Goal: Communication & Community: Answer question/provide support

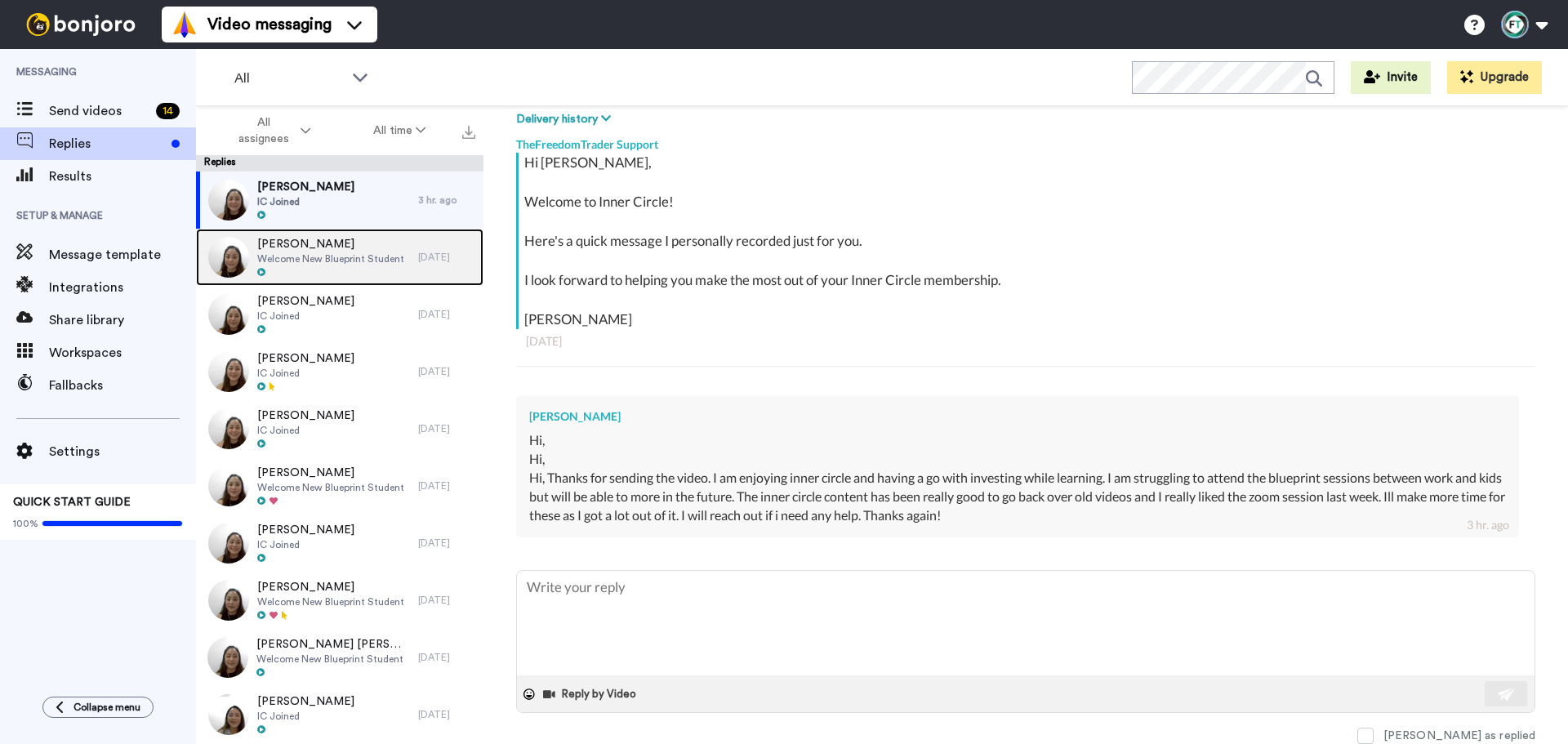
click at [390, 262] on span "Welcome New Blueprint Student" at bounding box center [331, 259] width 147 height 13
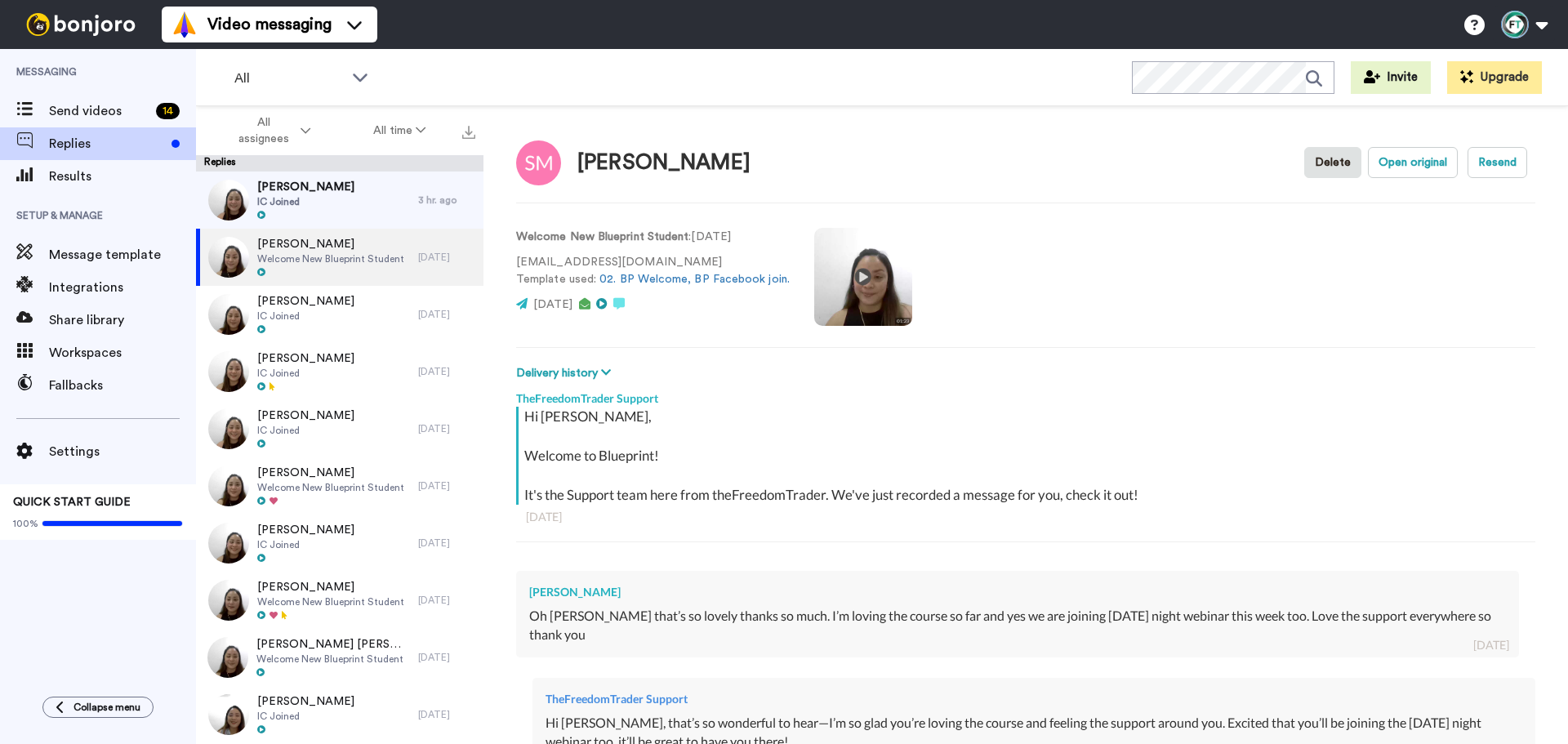
scroll to position [245, 0]
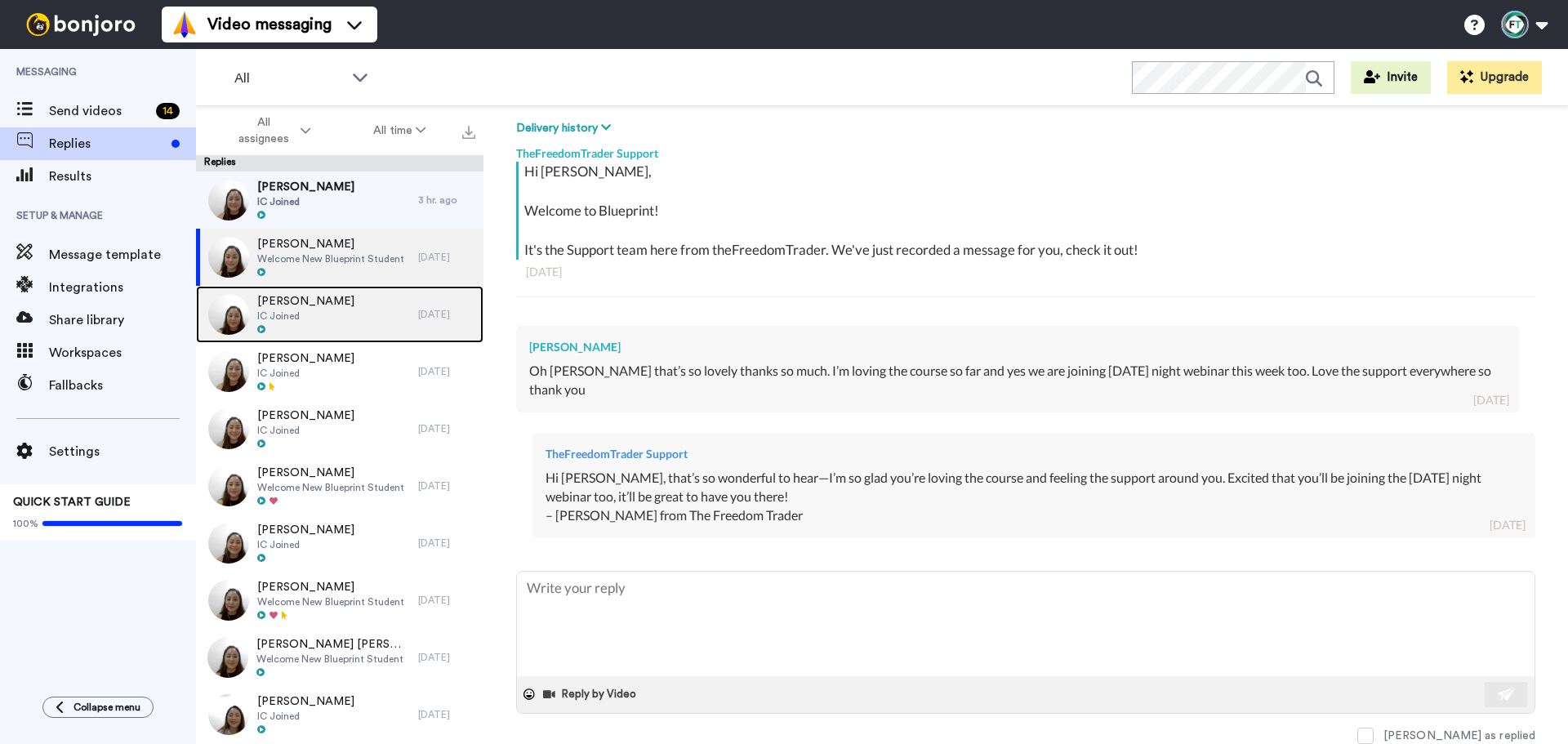
click at [312, 305] on span "[PERSON_NAME]" at bounding box center [305, 301] width 97 height 16
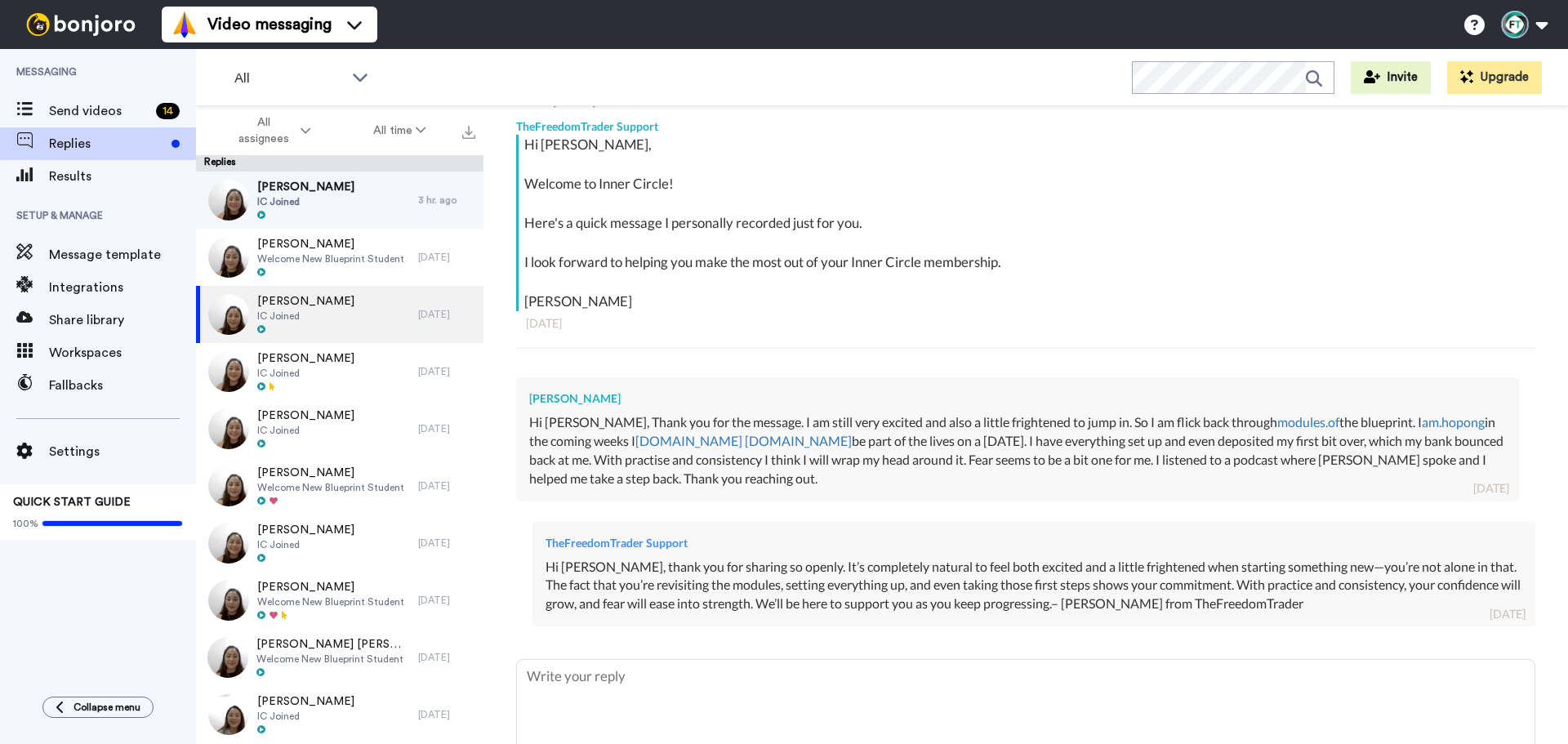
scroll to position [361, 0]
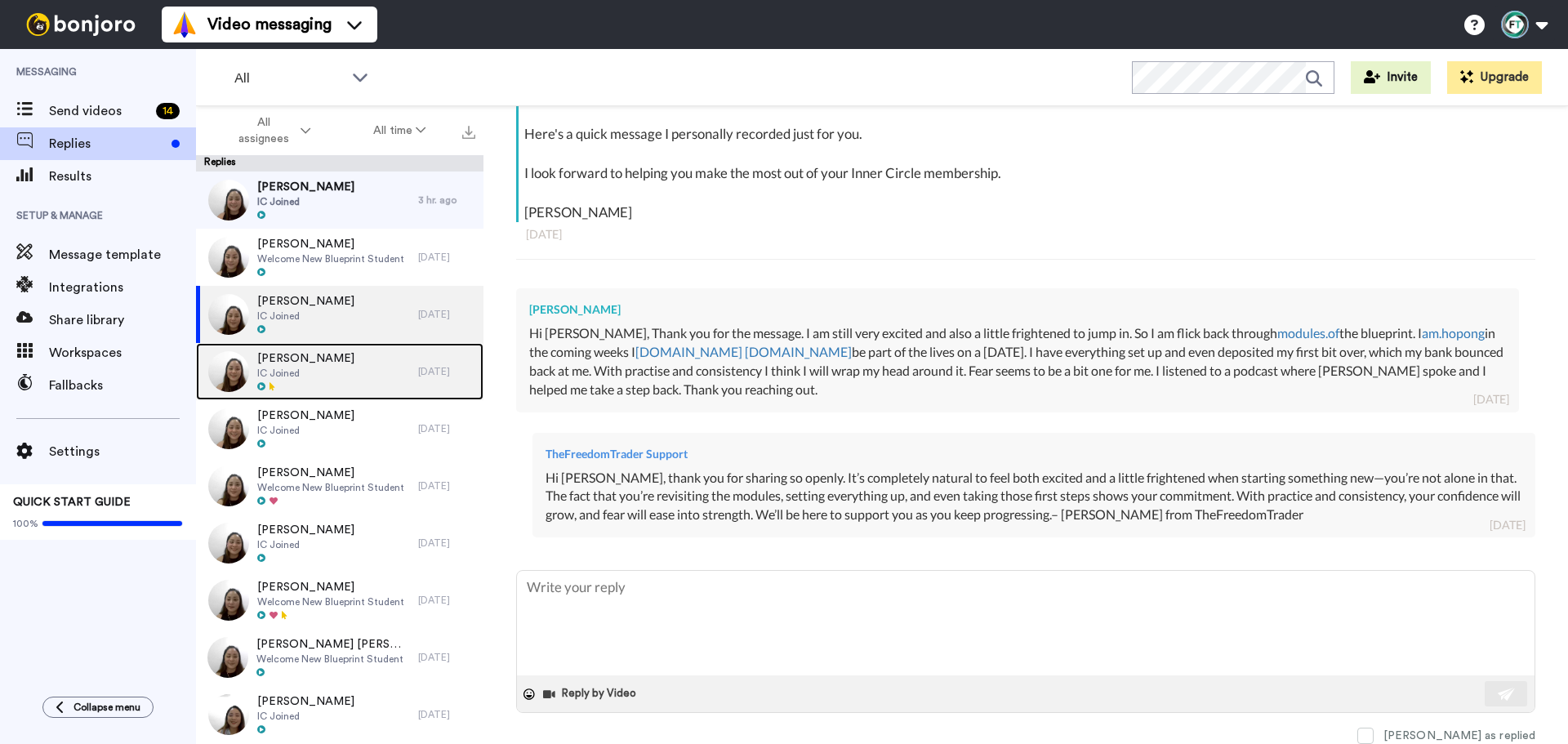
click at [330, 372] on span "IC Joined" at bounding box center [305, 373] width 97 height 13
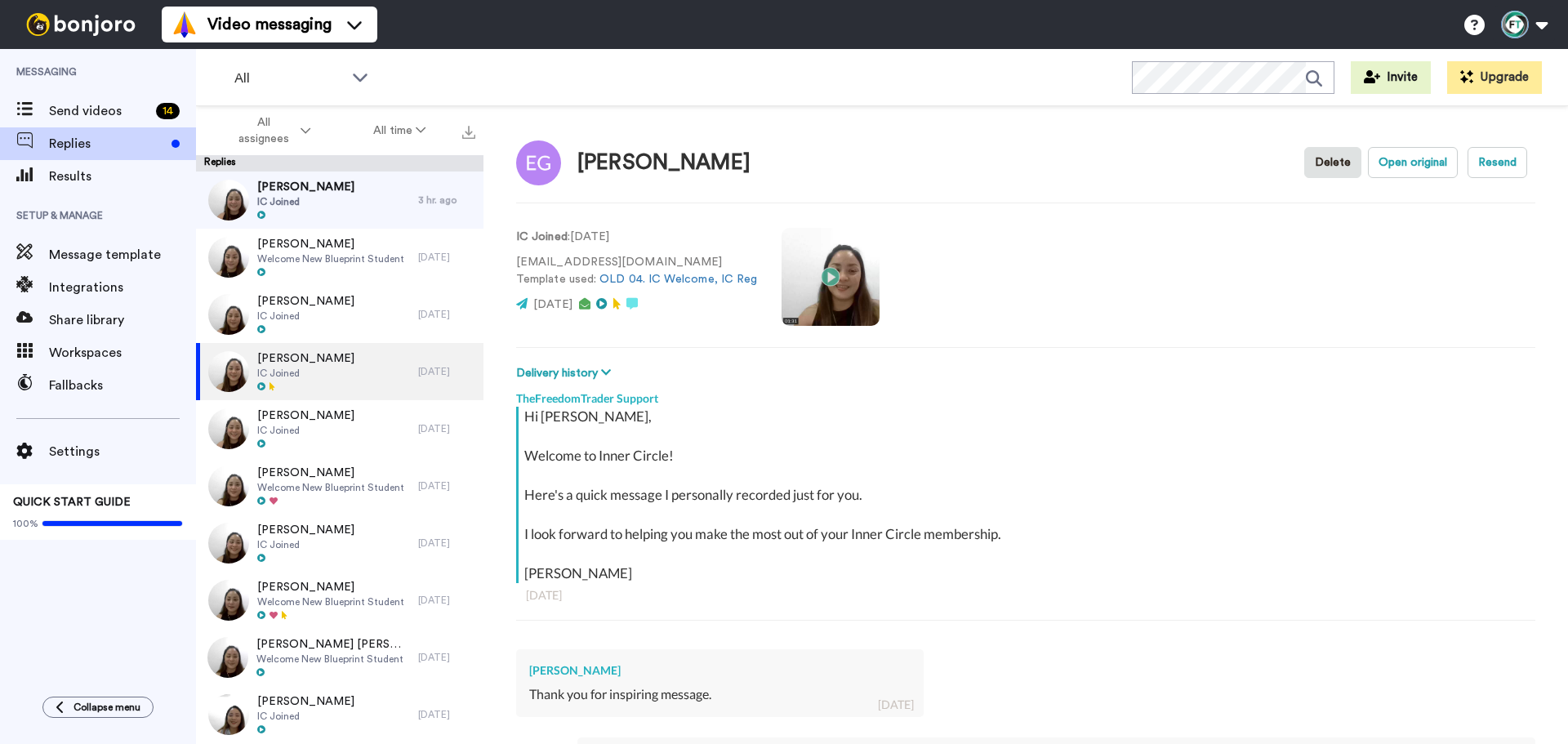
scroll to position [285, 0]
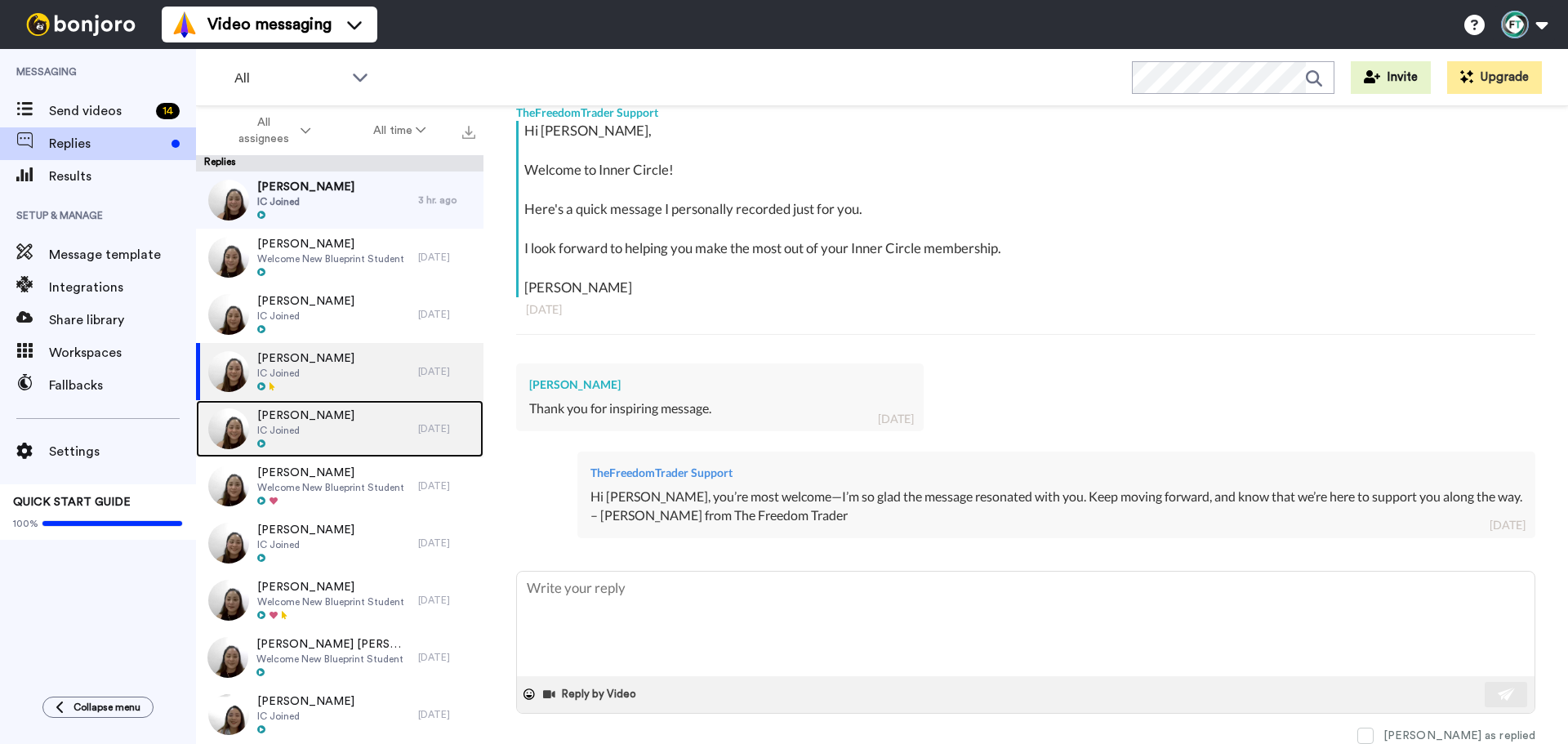
click at [341, 420] on div "[PERSON_NAME] IC Joined" at bounding box center [306, 428] width 222 height 57
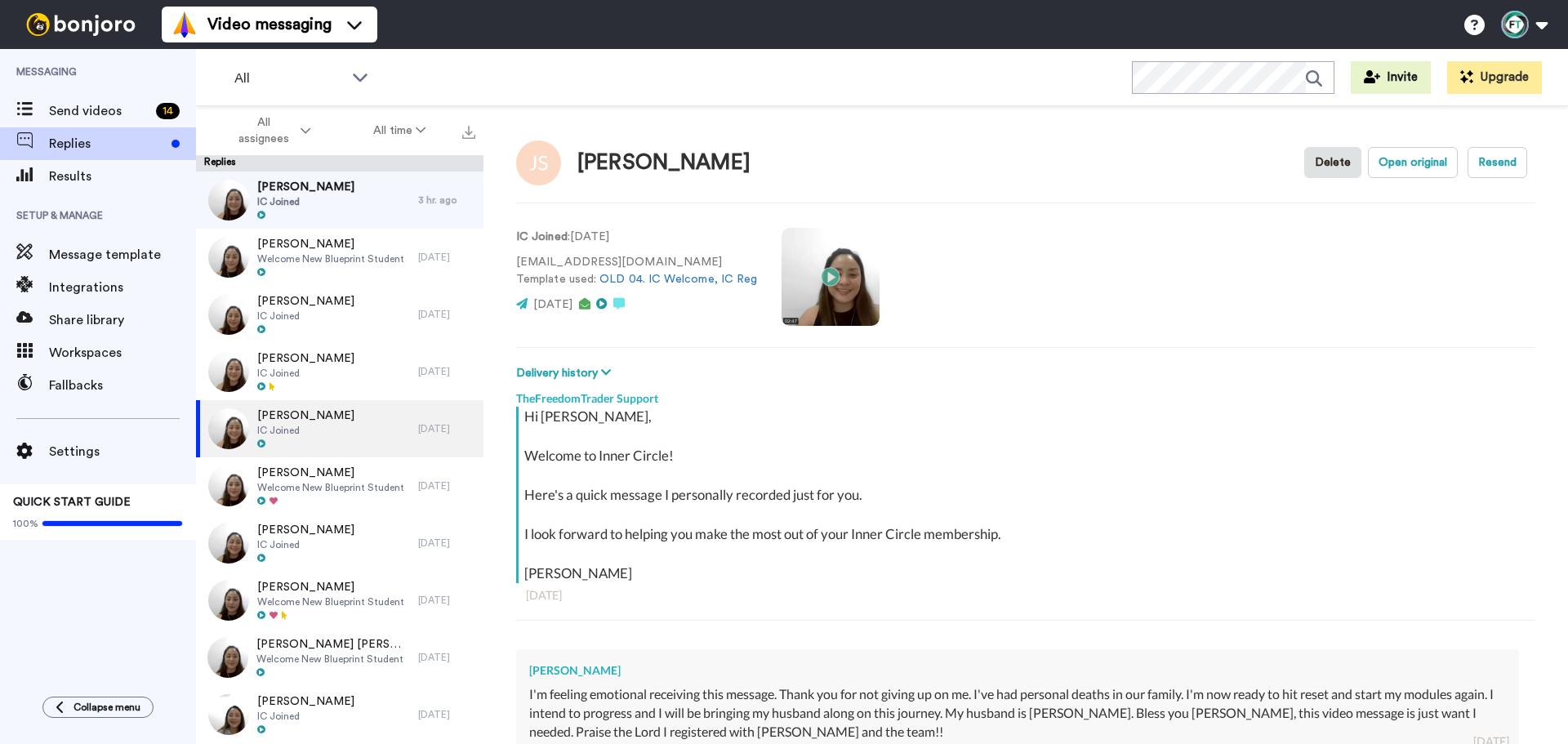
scroll to position [361, 0]
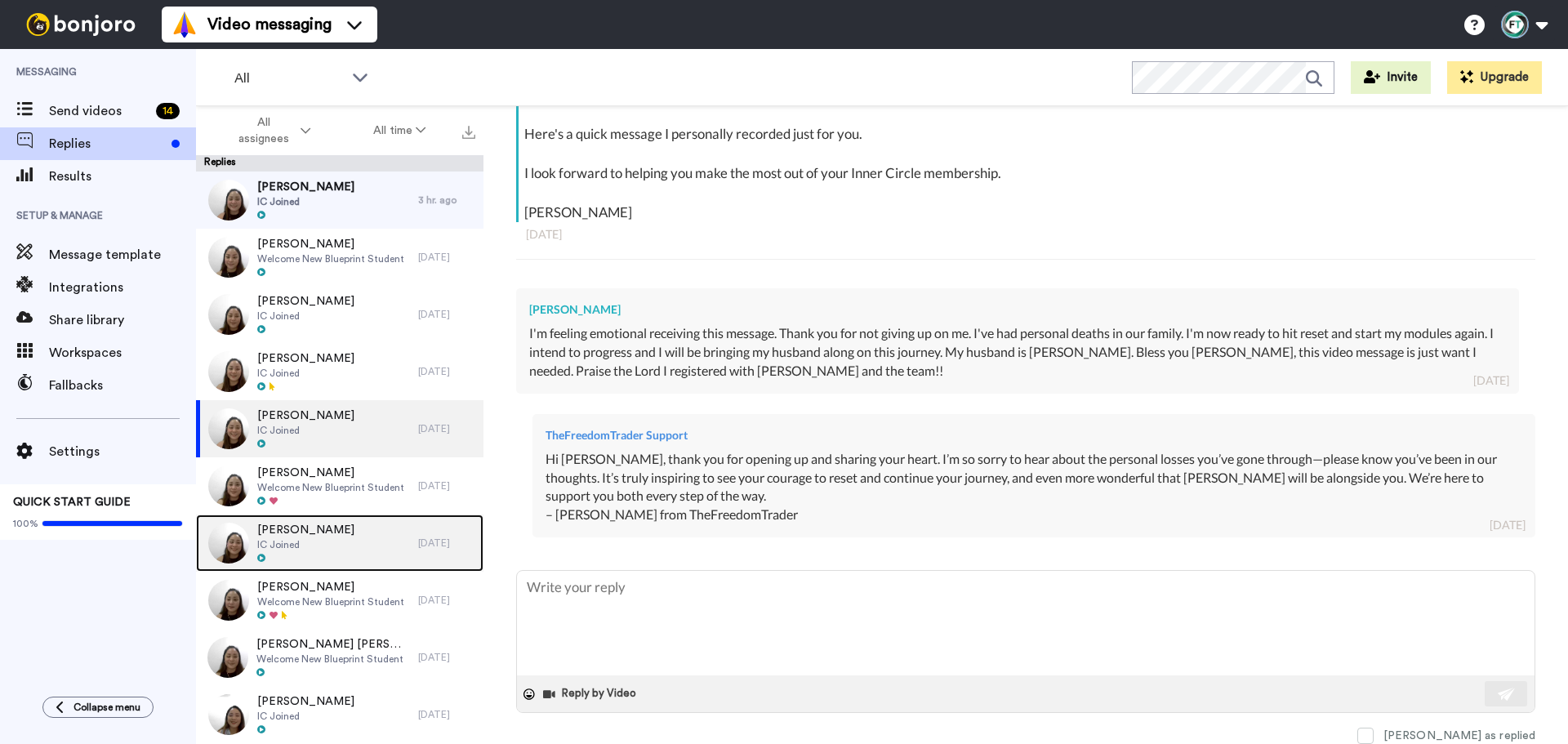
click at [315, 539] on div "[PERSON_NAME] IC Joined" at bounding box center [306, 543] width 222 height 57
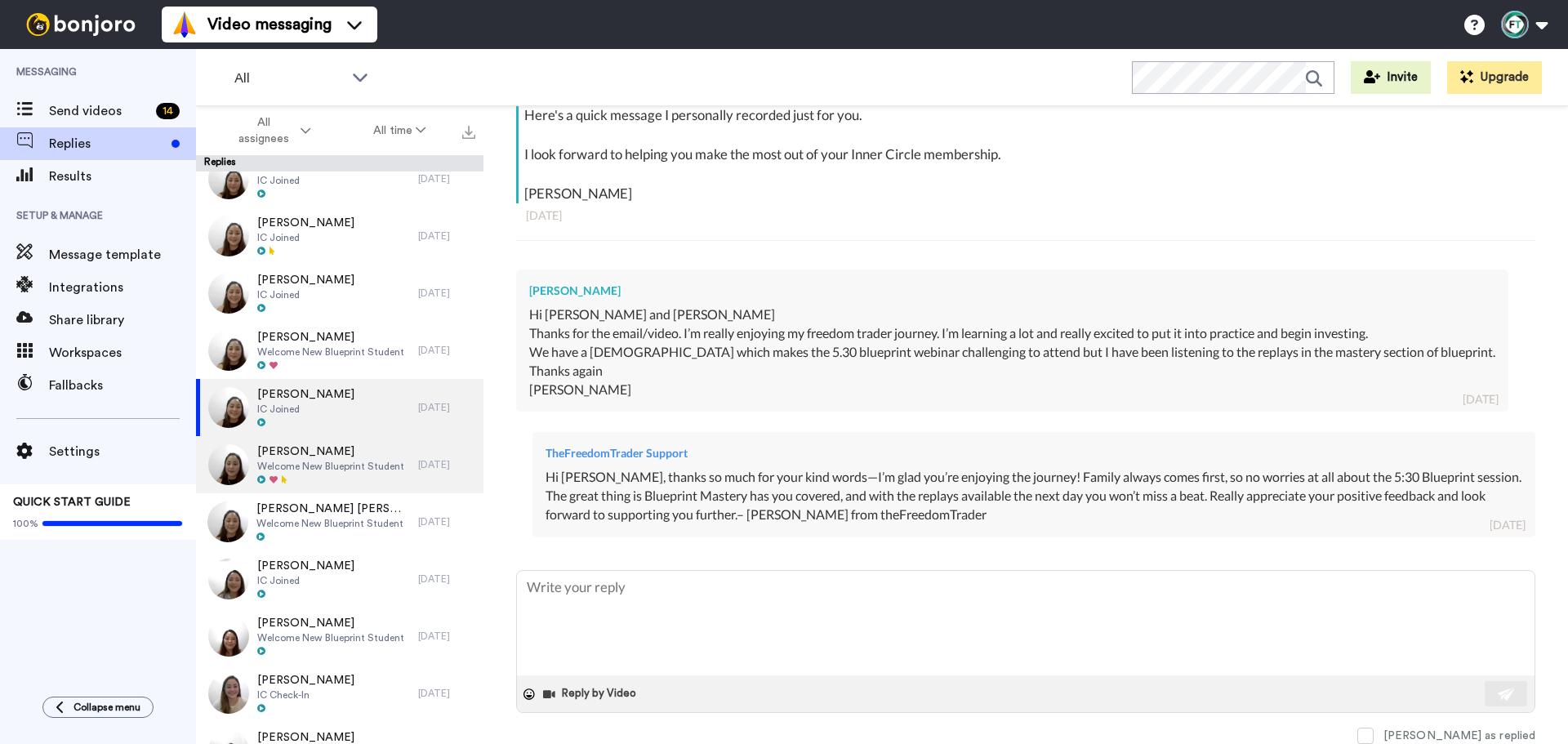
scroll to position [272, 0]
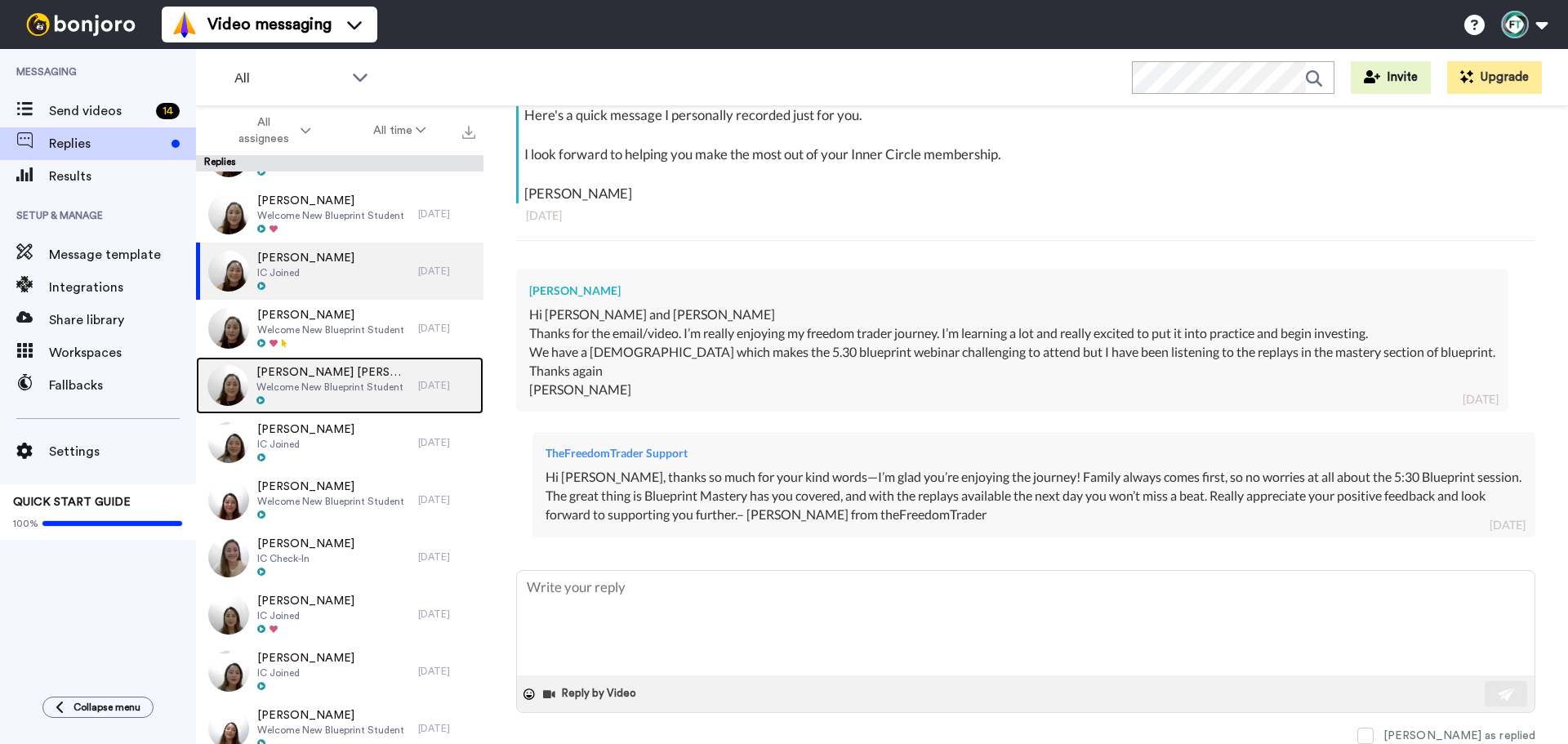
click at [362, 397] on div at bounding box center [333, 401] width 153 height 11
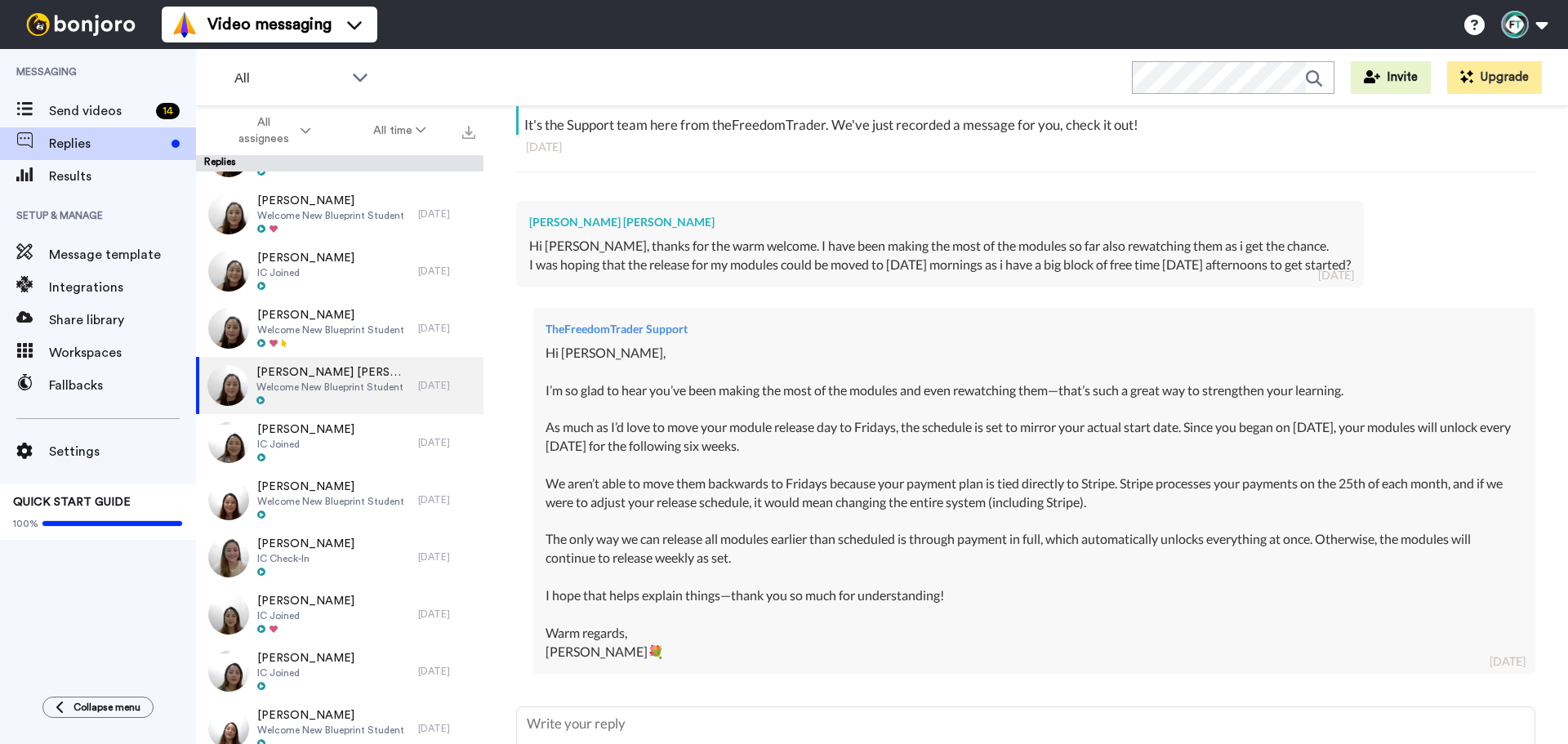
scroll to position [507, 0]
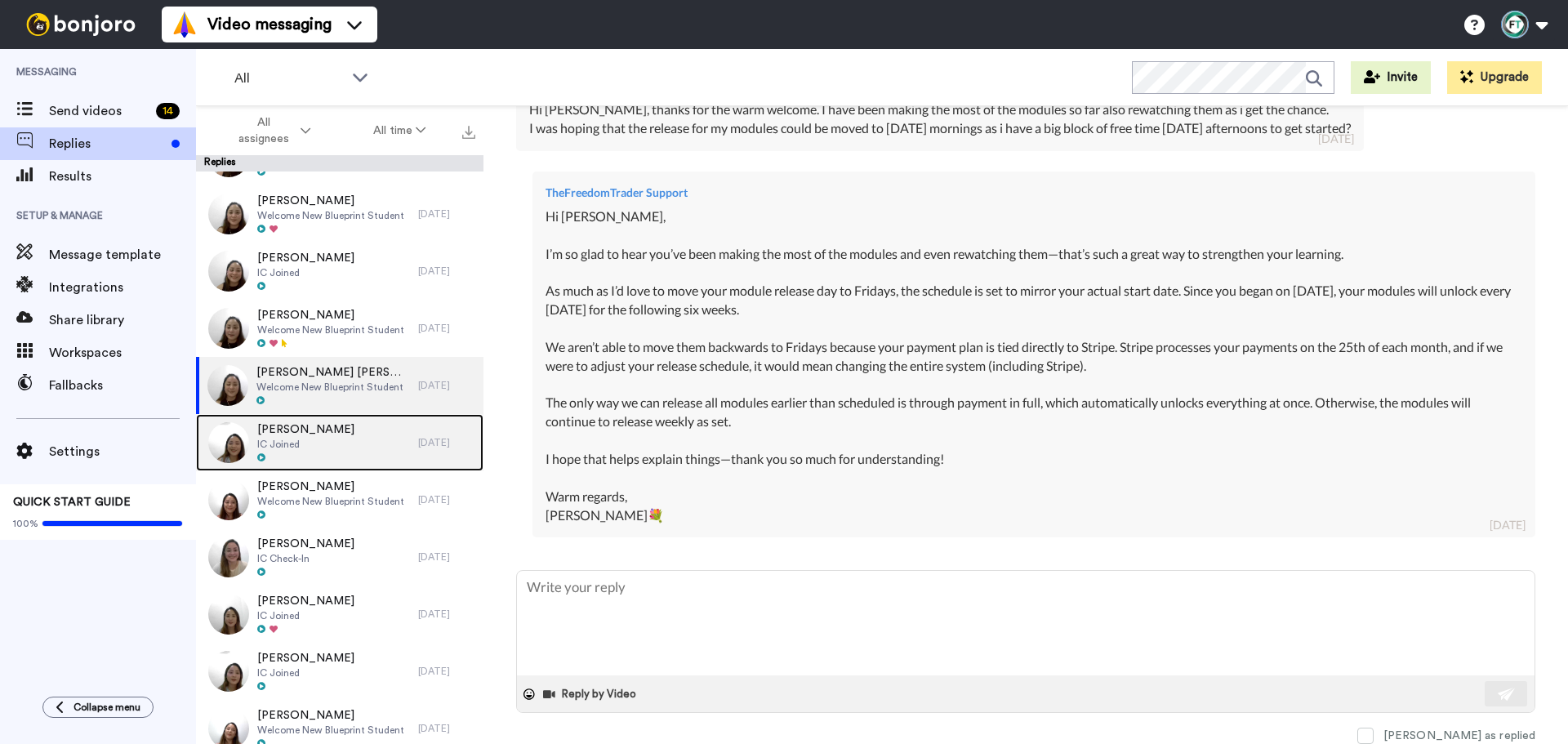
click at [315, 442] on span "IC Joined" at bounding box center [305, 444] width 97 height 13
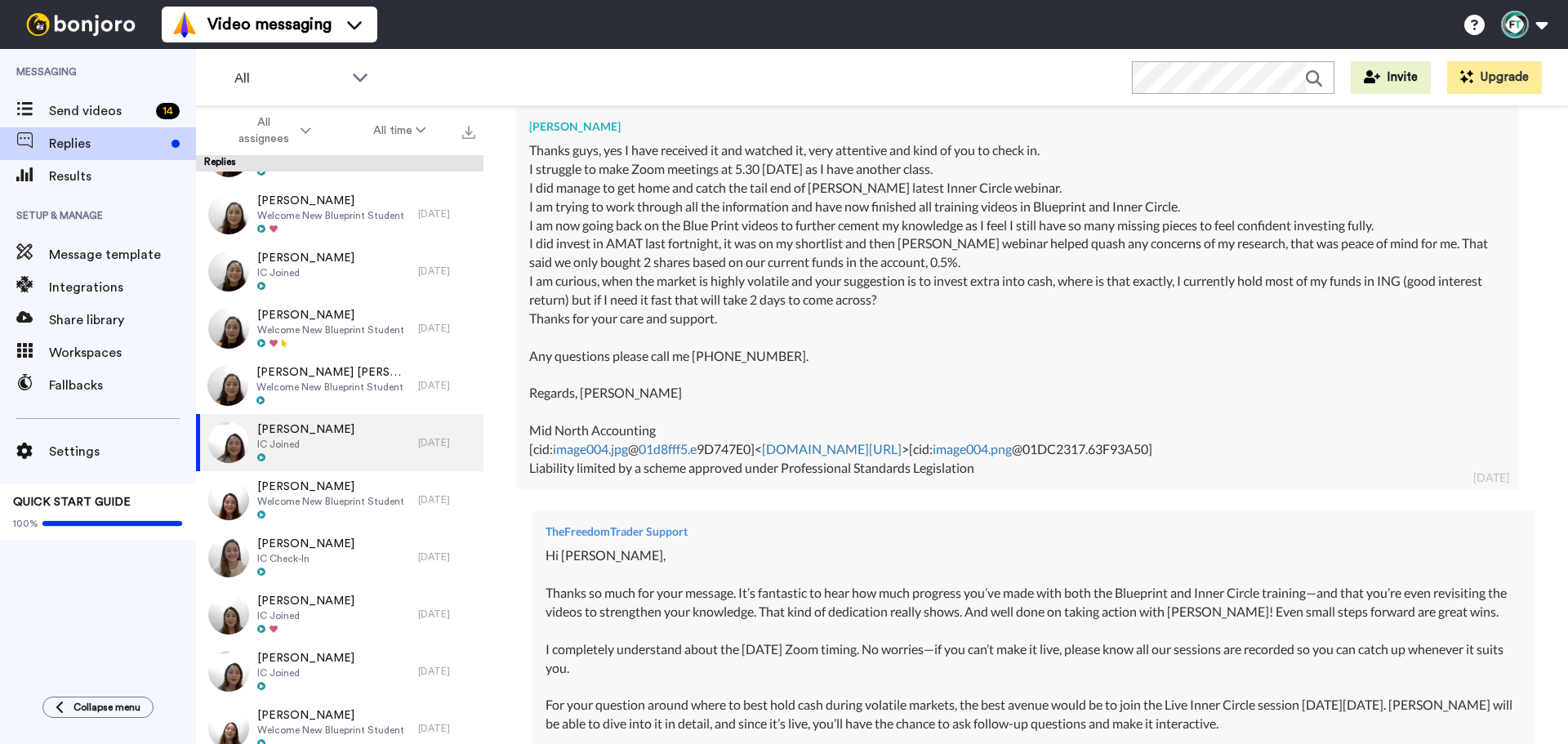
scroll to position [817, 0]
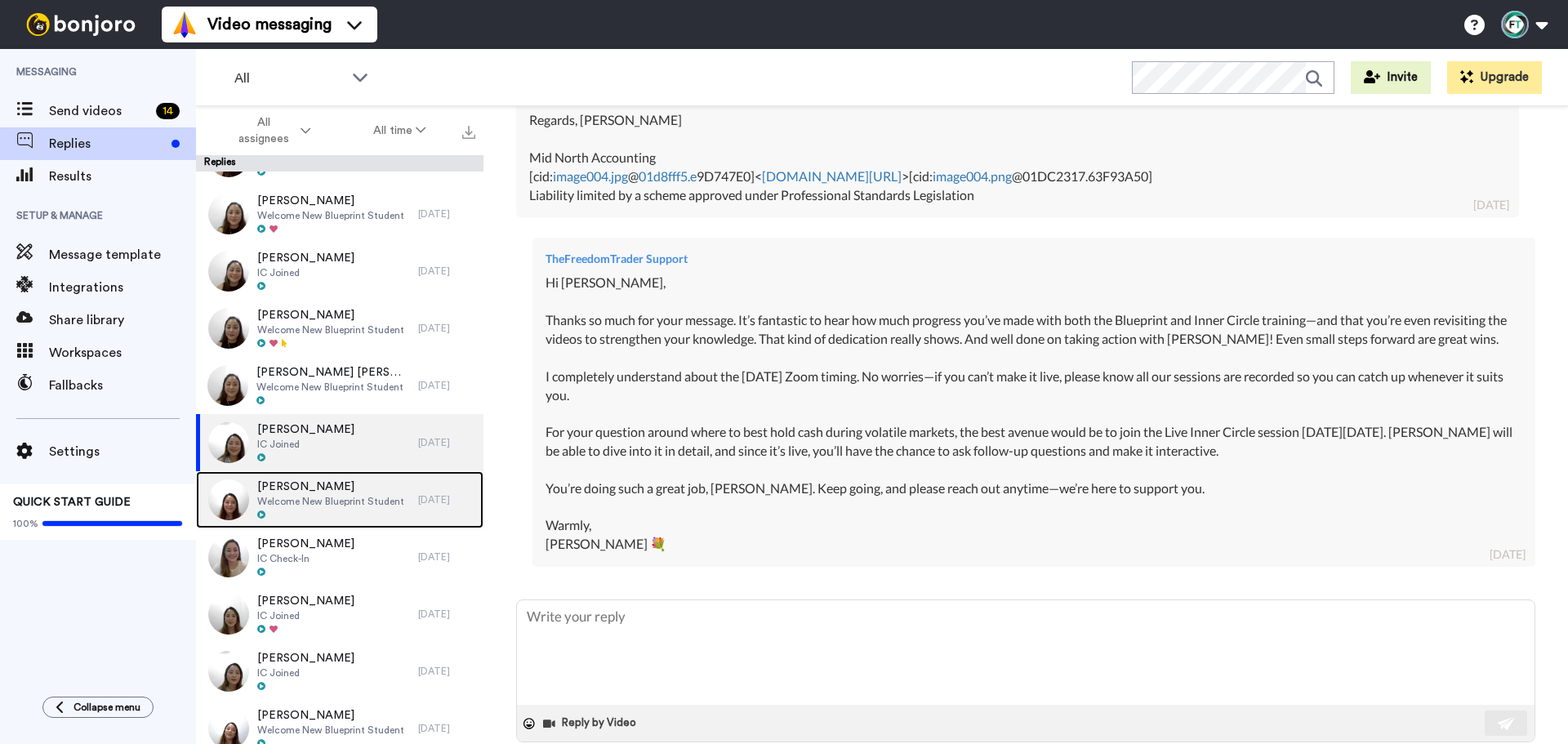
click at [294, 496] on span "Welcome New Blueprint Student" at bounding box center [331, 502] width 147 height 13
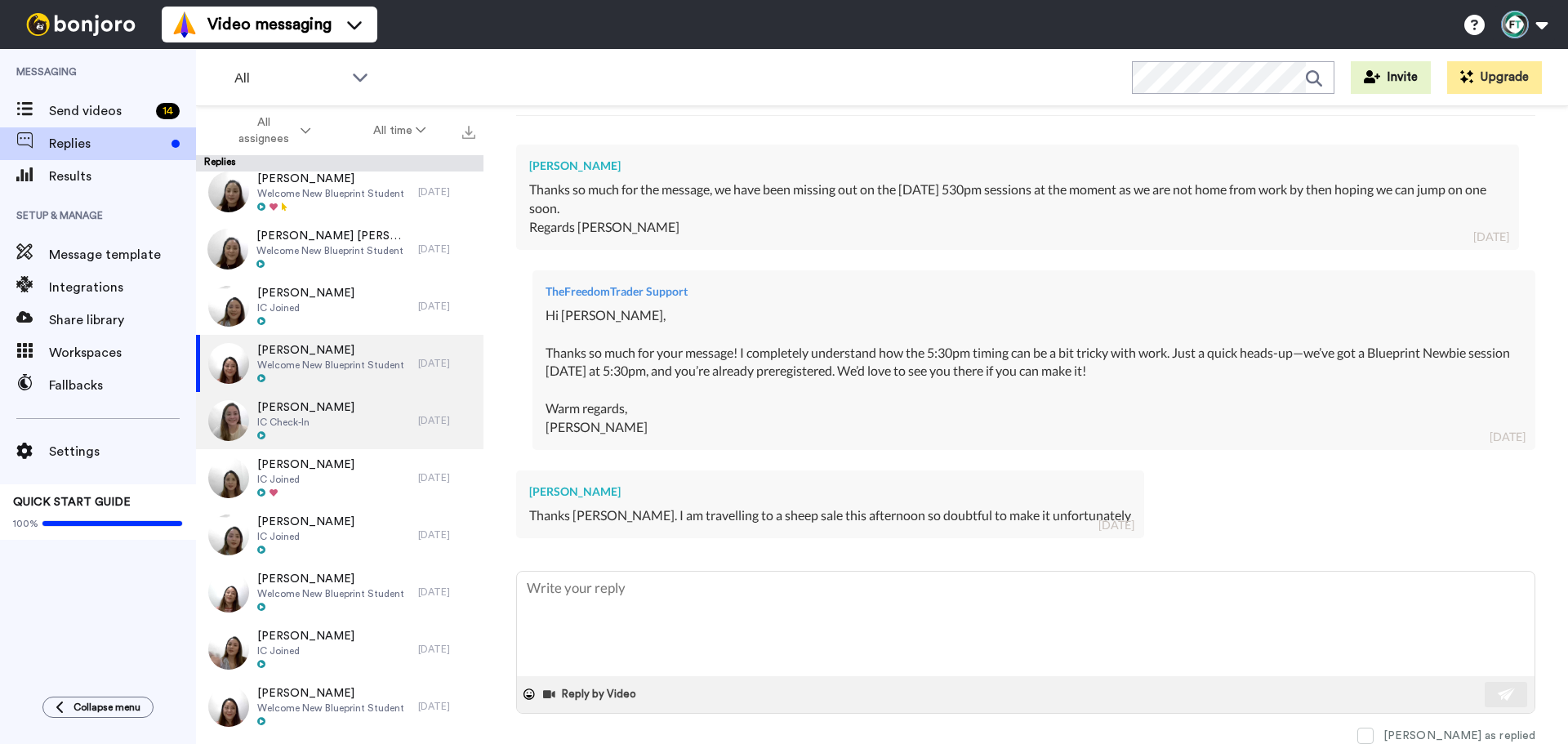
scroll to position [545, 0]
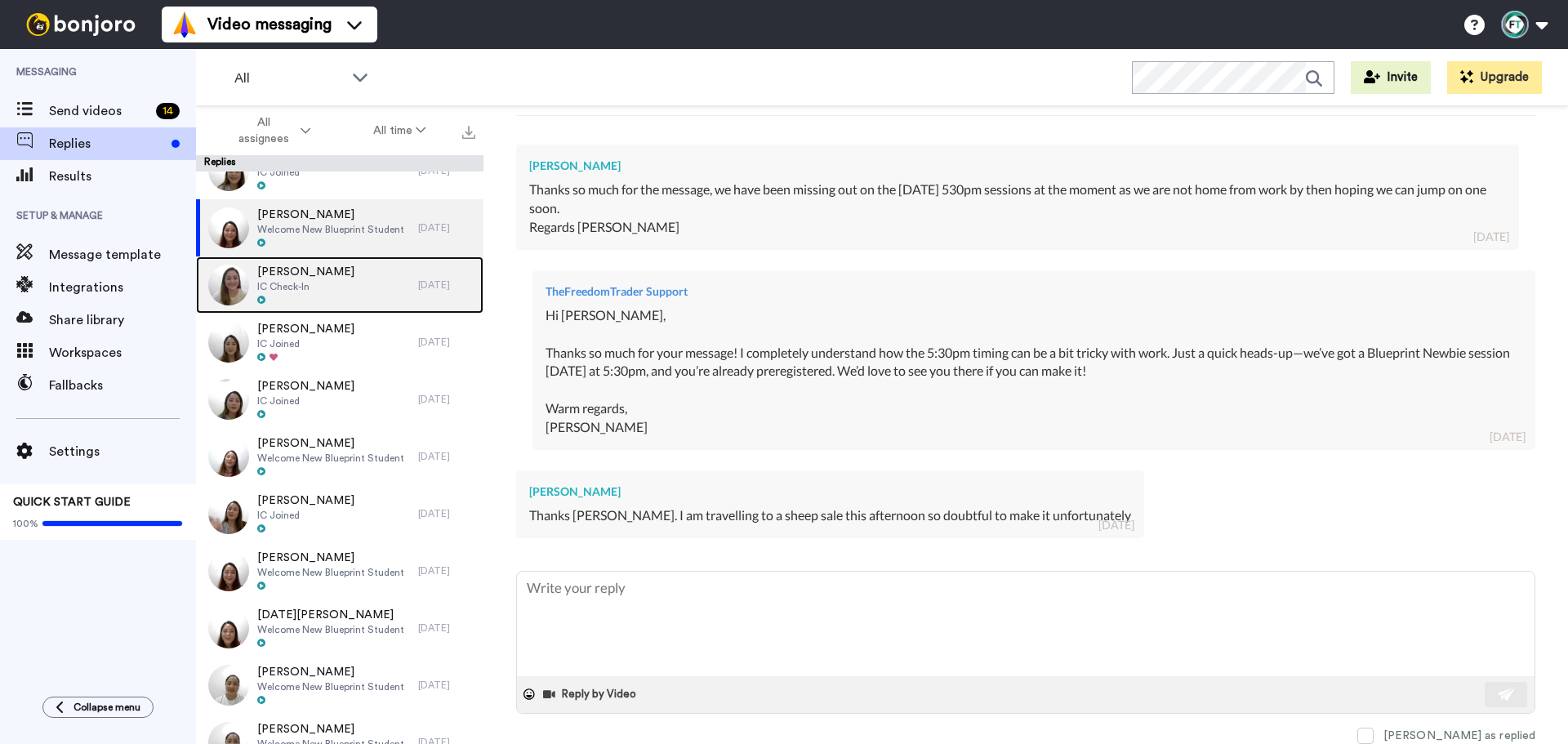
click at [366, 285] on div "[PERSON_NAME] IC Check-In" at bounding box center [306, 285] width 222 height 57
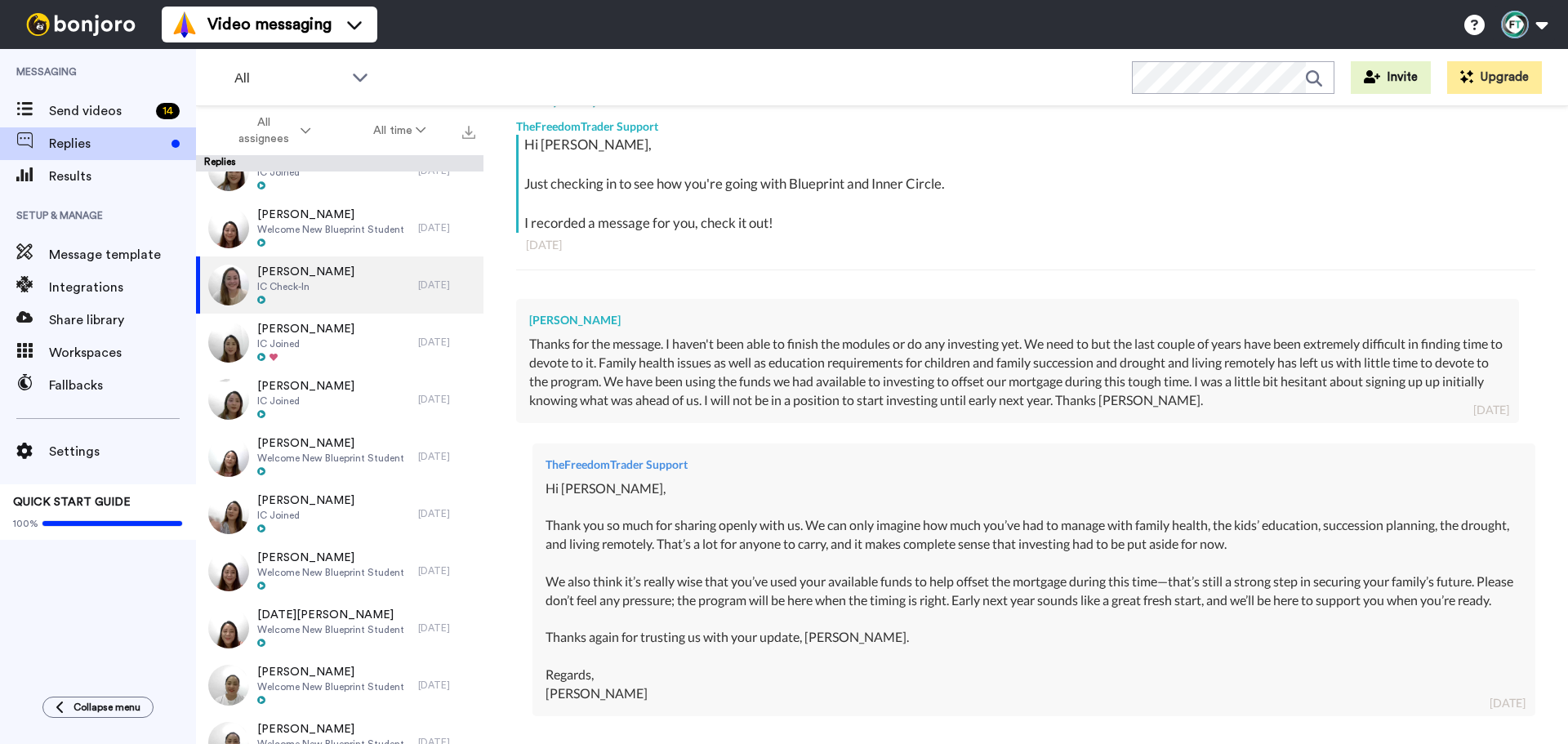
scroll to position [408, 0]
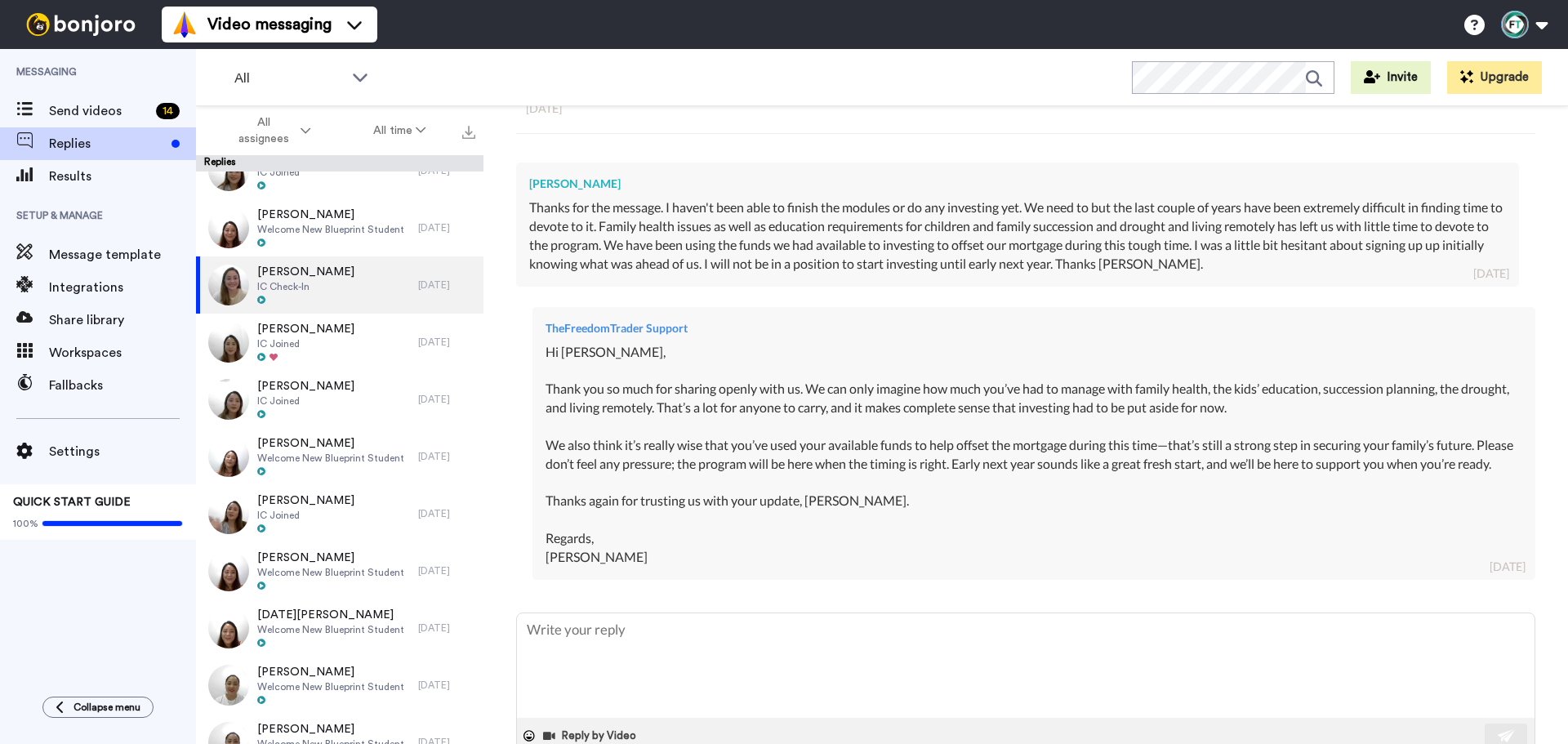
click at [627, 71] on div "All WORKSPACES View all All Default BP Welcome Lead Conversion Paid_Deposit Act…" at bounding box center [882, 78] width 1372 height 57
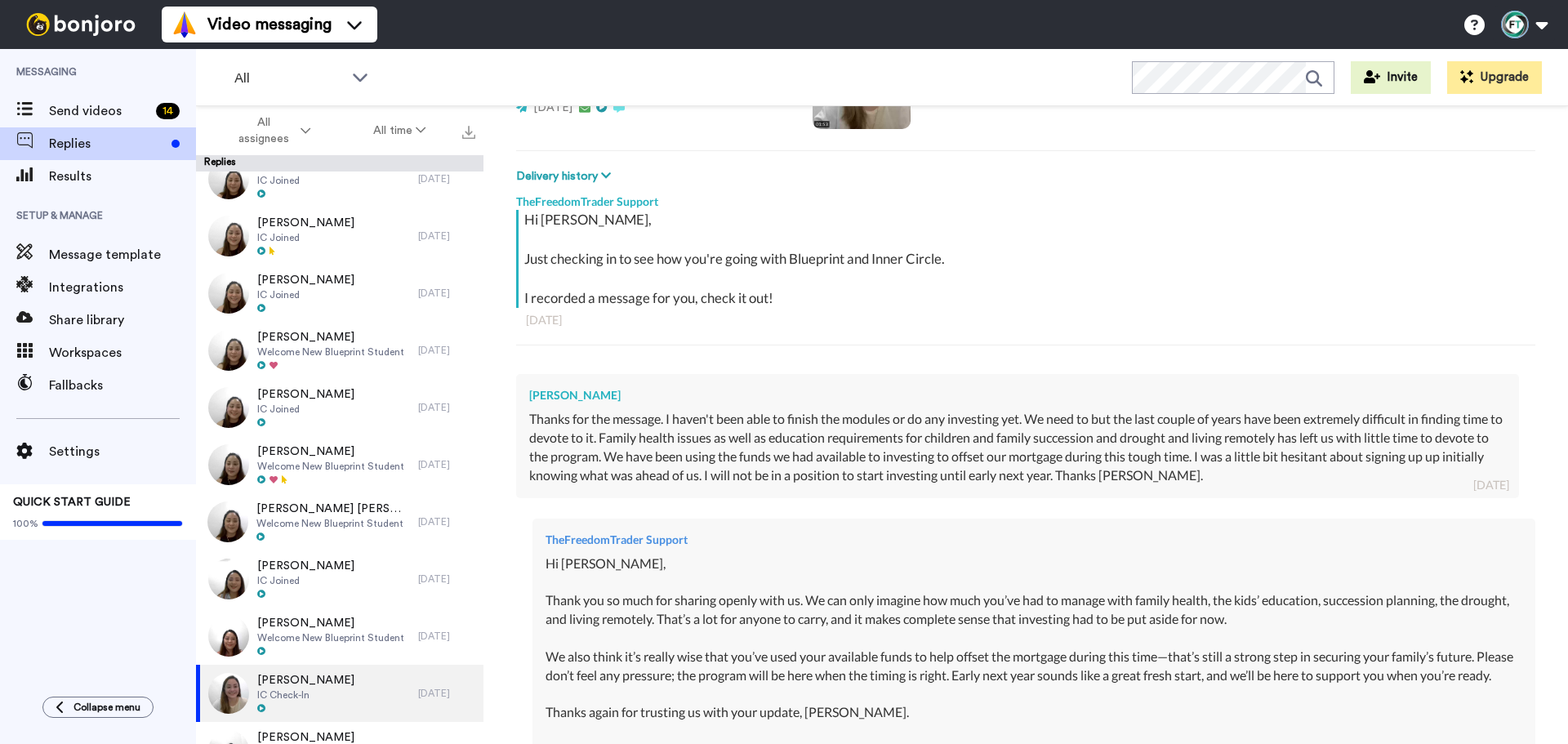
scroll to position [0, 0]
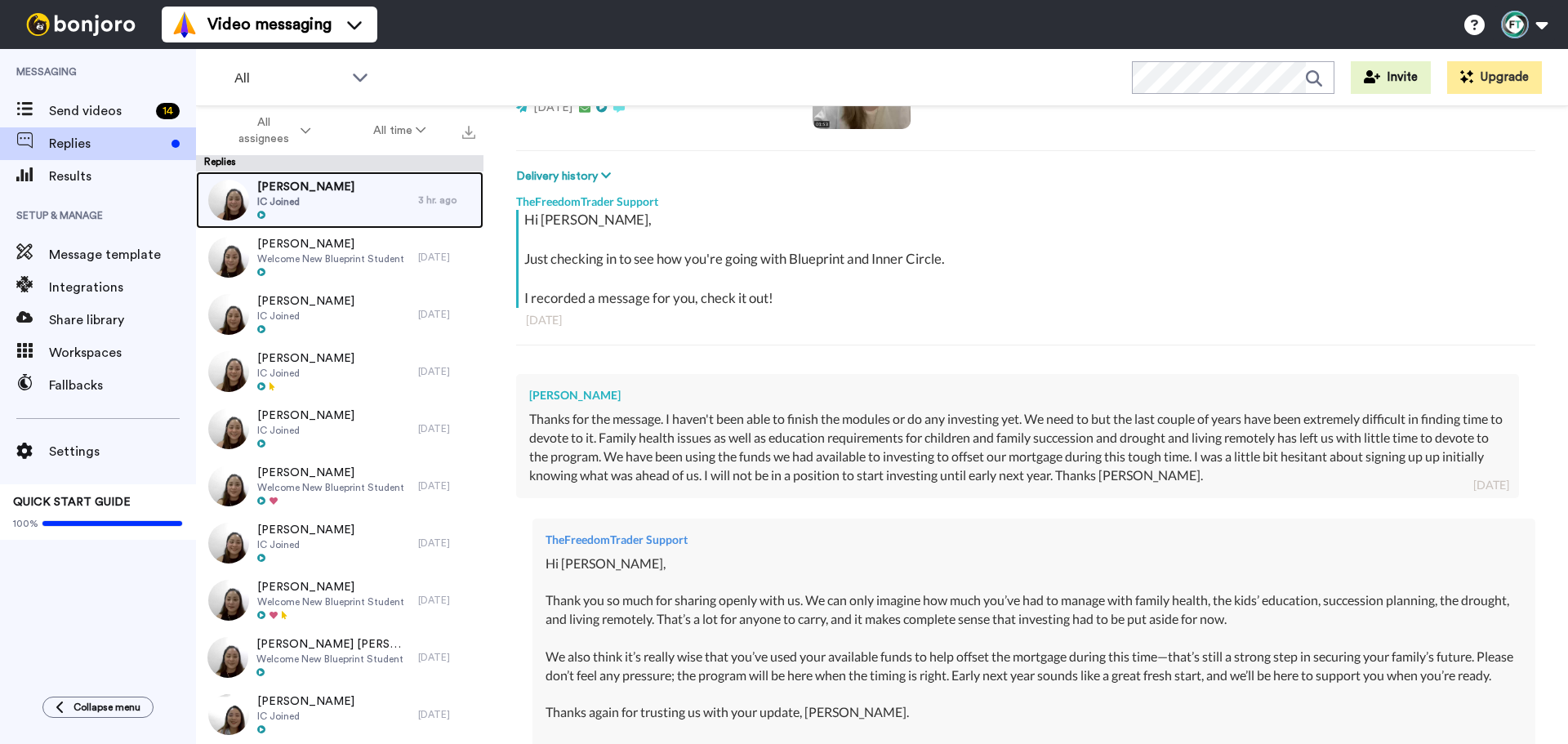
click at [370, 216] on div "[PERSON_NAME] IC Joined" at bounding box center [306, 199] width 222 height 57
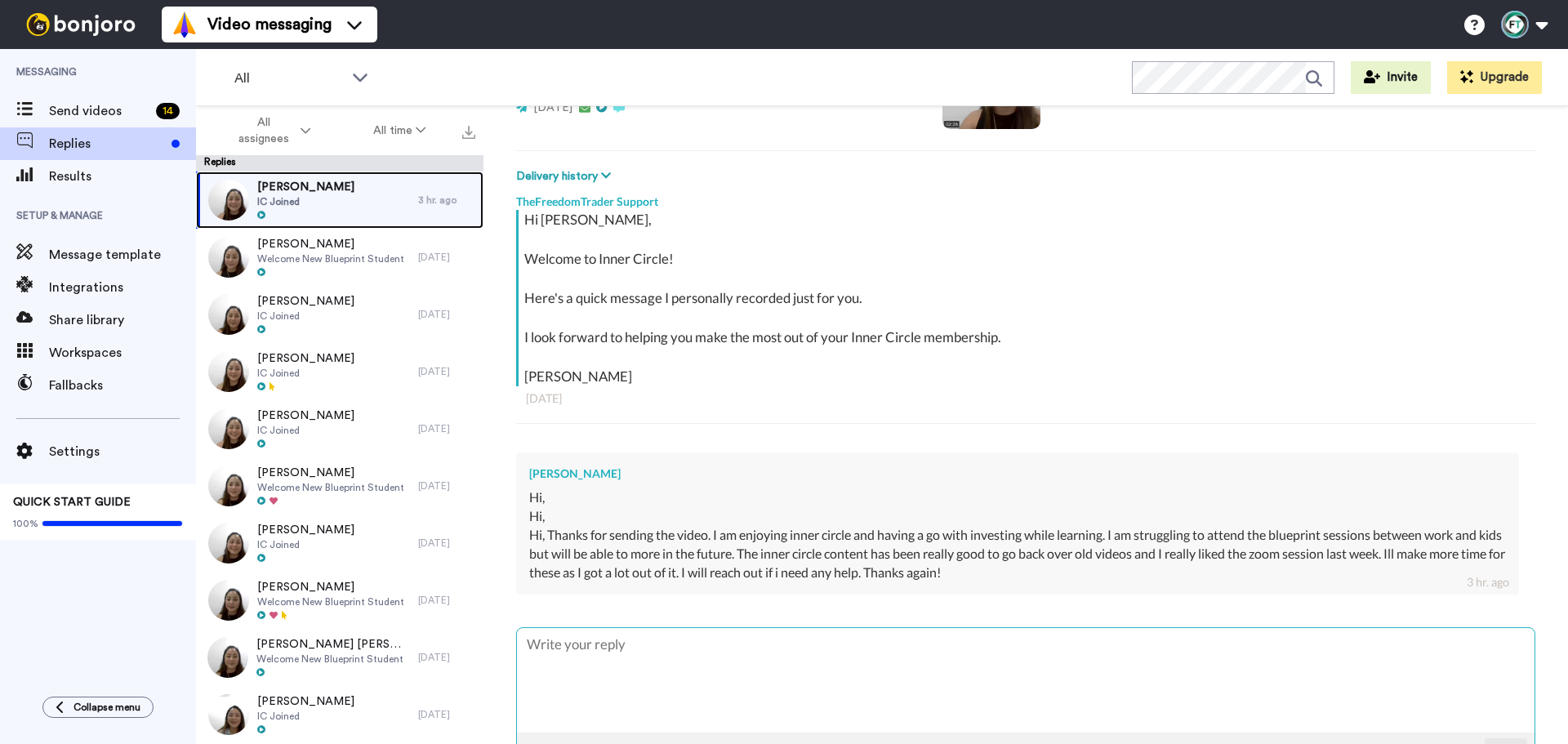
scroll to position [254, 0]
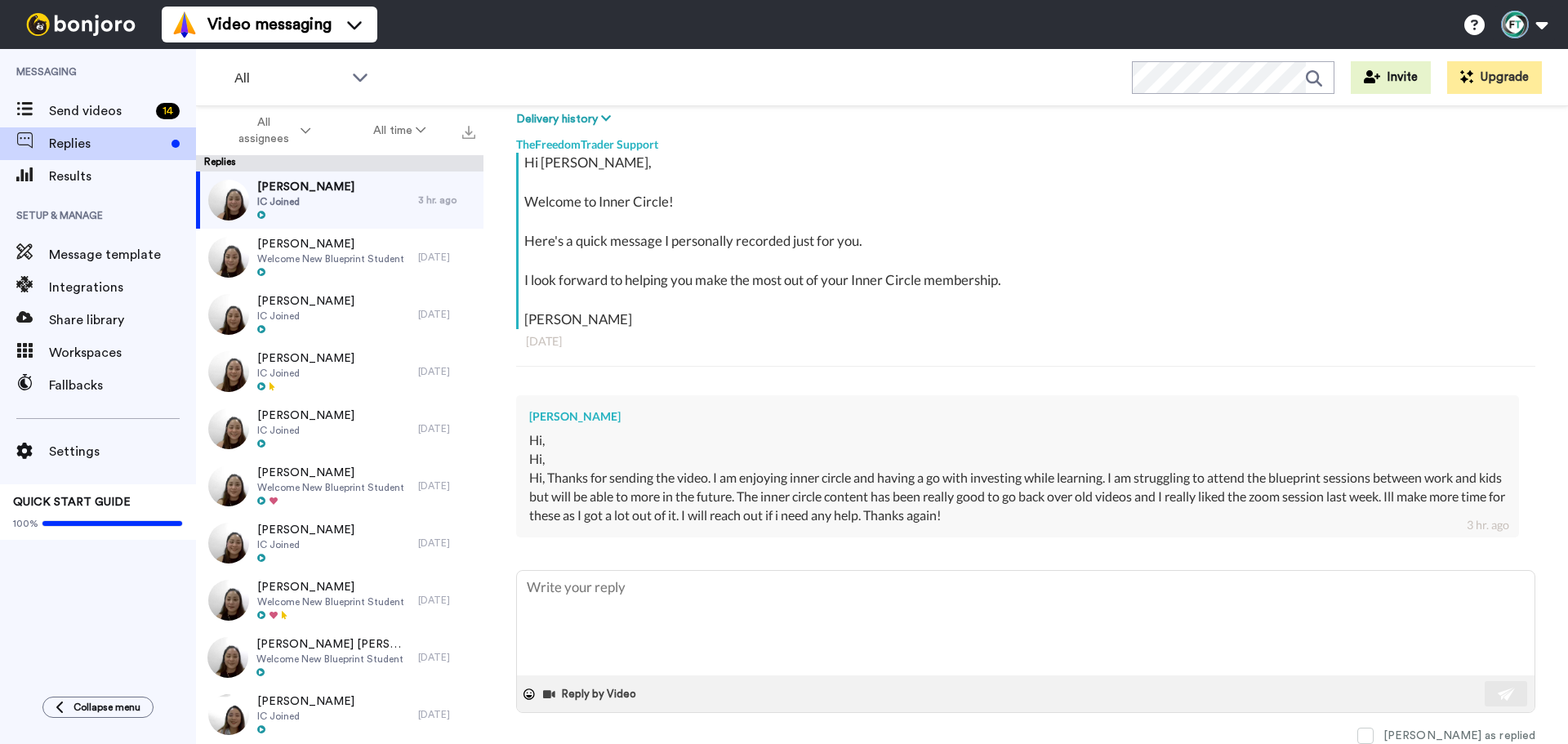
click at [810, 63] on div "All WORKSPACES View all All Default BP Welcome Lead Conversion Paid_Deposit Act…" at bounding box center [882, 78] width 1372 height 57
type textarea "x"
